Goal: Transaction & Acquisition: Book appointment/travel/reservation

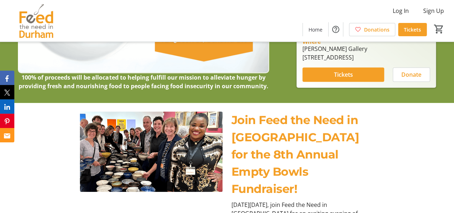
scroll to position [106, 0]
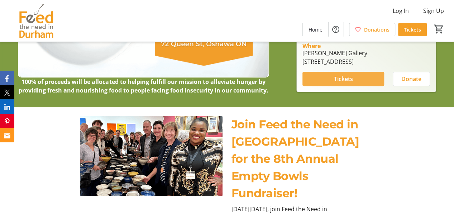
click at [339, 81] on span "Tickets" at bounding box center [343, 79] width 19 height 9
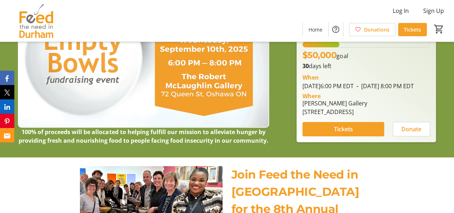
scroll to position [57, 0]
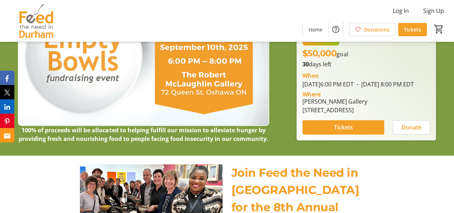
click at [325, 132] on span at bounding box center [344, 127] width 82 height 17
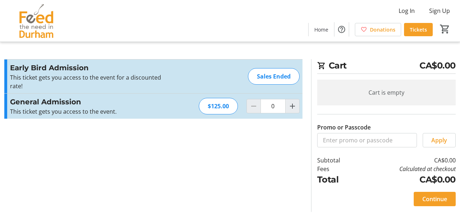
click at [282, 77] on div "Sales Ended" at bounding box center [274, 76] width 52 height 16
